Goal: Check status: Check status

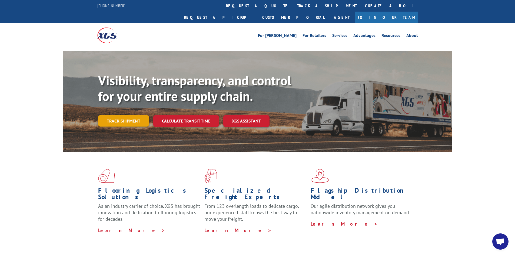
click at [128, 115] on link "Track shipment" at bounding box center [123, 120] width 51 height 11
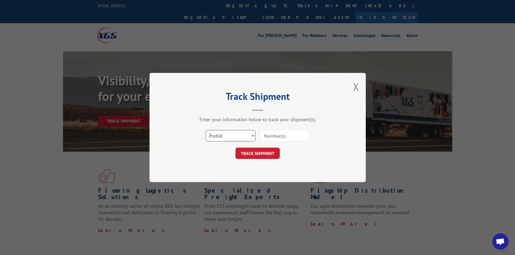
click at [255, 135] on select "Select category... Probill BOL PO" at bounding box center [231, 135] width 50 height 11
select select "bol"
click at [206, 130] on select "Select category... Probill BOL PO" at bounding box center [231, 135] width 50 height 11
click at [265, 137] on input at bounding box center [285, 135] width 50 height 11
type input "54401140"
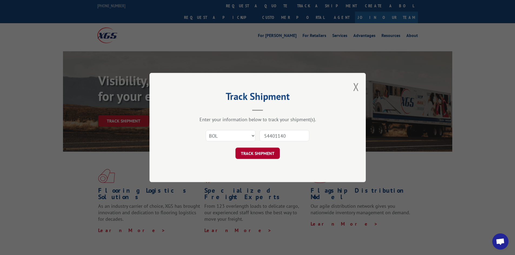
click at [261, 155] on button "TRACK SHIPMENT" at bounding box center [257, 153] width 44 height 11
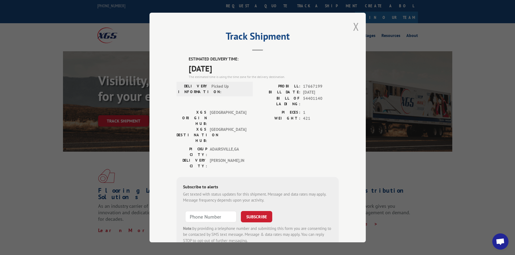
click at [353, 26] on button "Close modal" at bounding box center [356, 26] width 6 height 14
